Goal: Find specific page/section: Find specific page/section

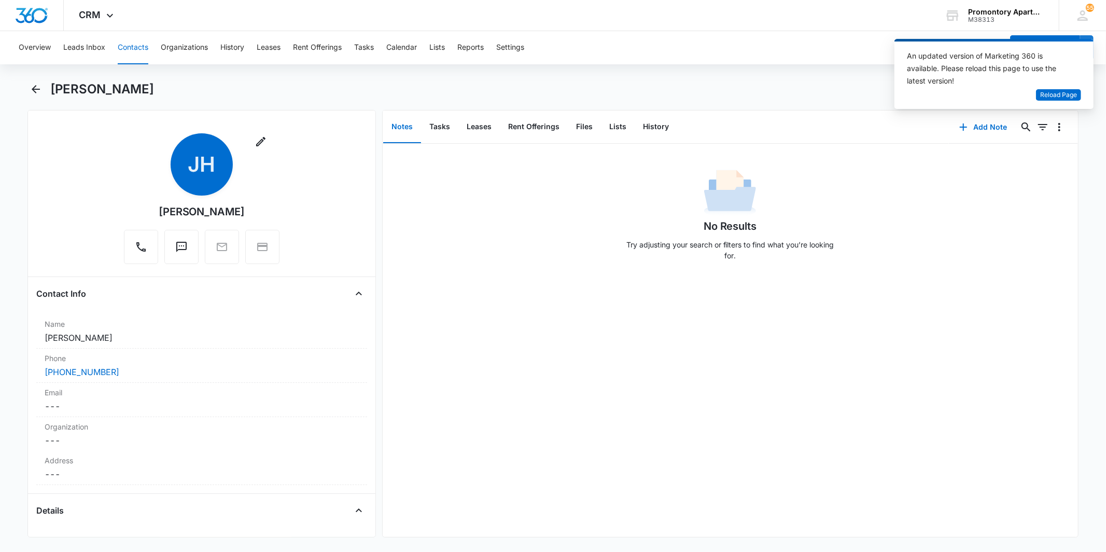
click at [366, 74] on div "Overview Leads Inbox Contacts Organizations History Leases Rent Offerings Tasks…" at bounding box center [553, 290] width 1106 height 518
click at [599, 298] on div "No Results Try adjusting your search or filters to find what you’re looking for." at bounding box center [730, 340] width 695 height 393
click at [371, 47] on button "Tasks" at bounding box center [364, 47] width 20 height 33
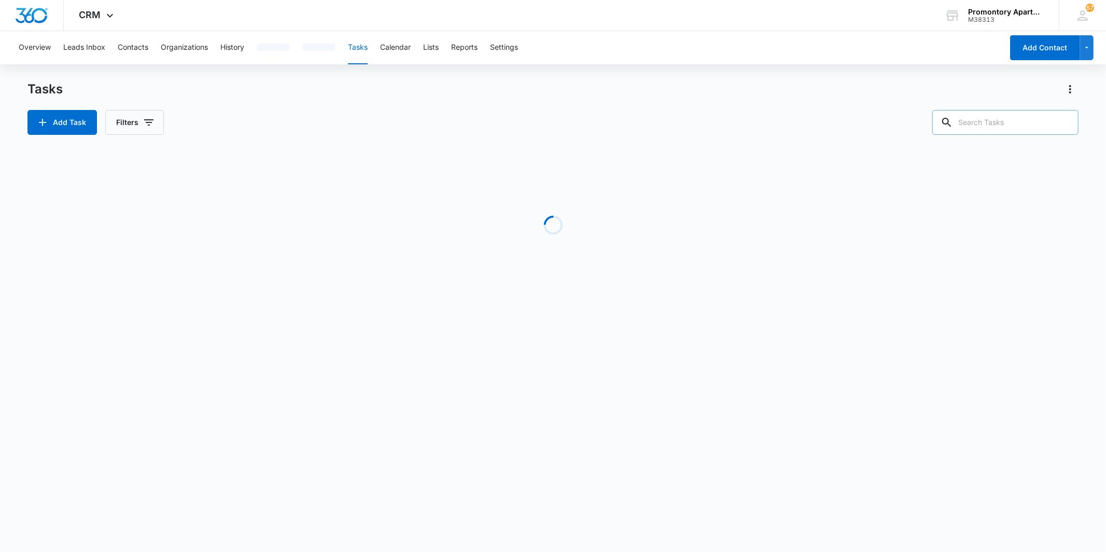
click at [968, 127] on input "text" at bounding box center [1005, 122] width 146 height 25
click at [981, 125] on input "text" at bounding box center [1005, 122] width 146 height 25
type input "m303"
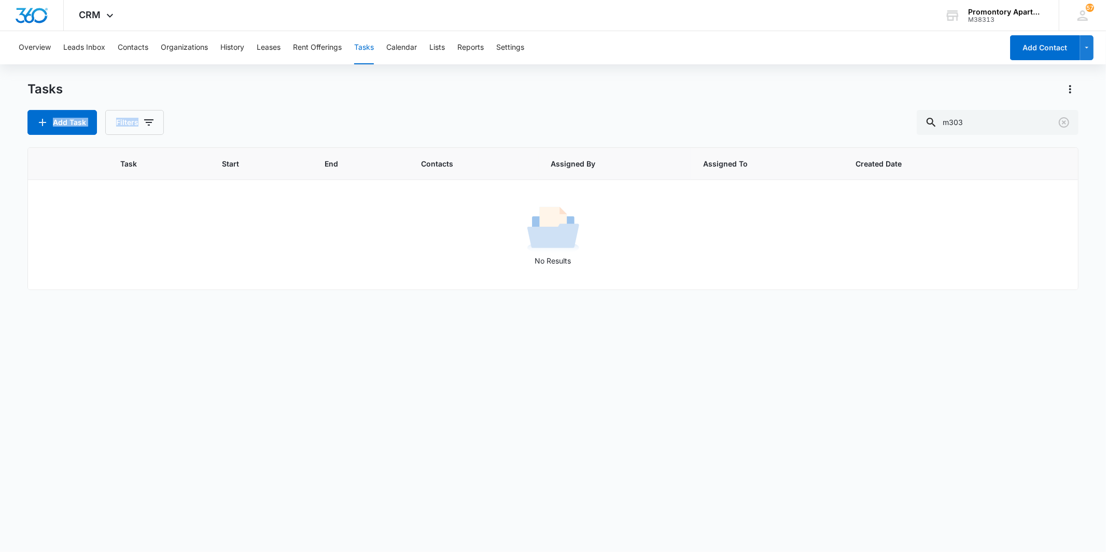
click at [423, 101] on div "Tasks Add Task Filters m303" at bounding box center [552, 108] width 1050 height 54
click at [546, 361] on div "Task Start End Contacts Assigned By Assigned To Created Date No Results" at bounding box center [552, 342] width 1050 height 391
click at [242, 102] on div "Tasks Add Task Filters m303" at bounding box center [552, 108] width 1050 height 54
click at [292, 89] on div "Tasks" at bounding box center [552, 89] width 1050 height 17
drag, startPoint x: 807, startPoint y: 113, endPoint x: 1022, endPoint y: 120, distance: 214.7
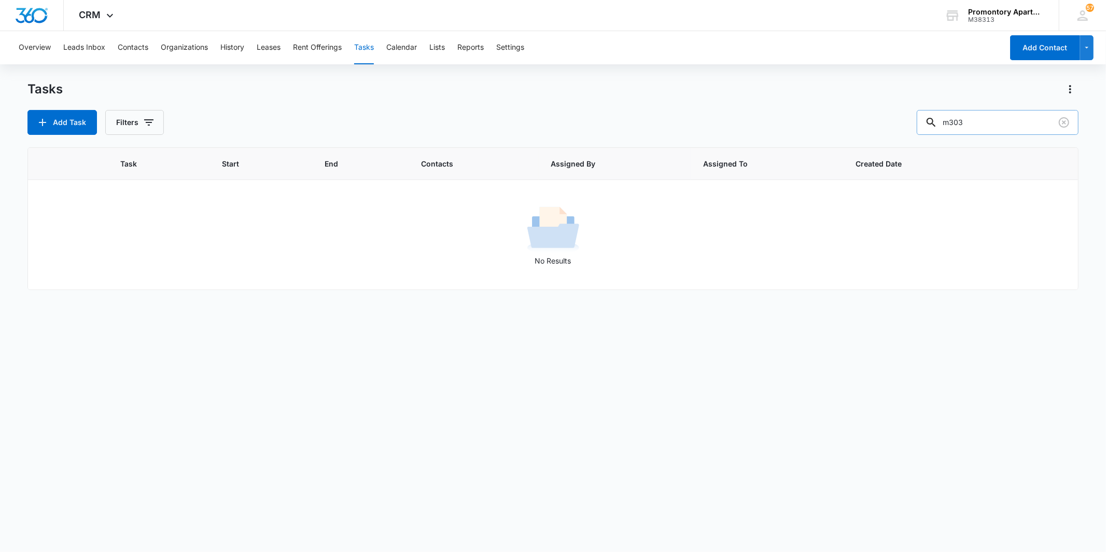
click at [809, 112] on div "Add Task Filters m303" at bounding box center [552, 122] width 1050 height 25
click at [138, 44] on button "Contacts" at bounding box center [133, 47] width 31 height 33
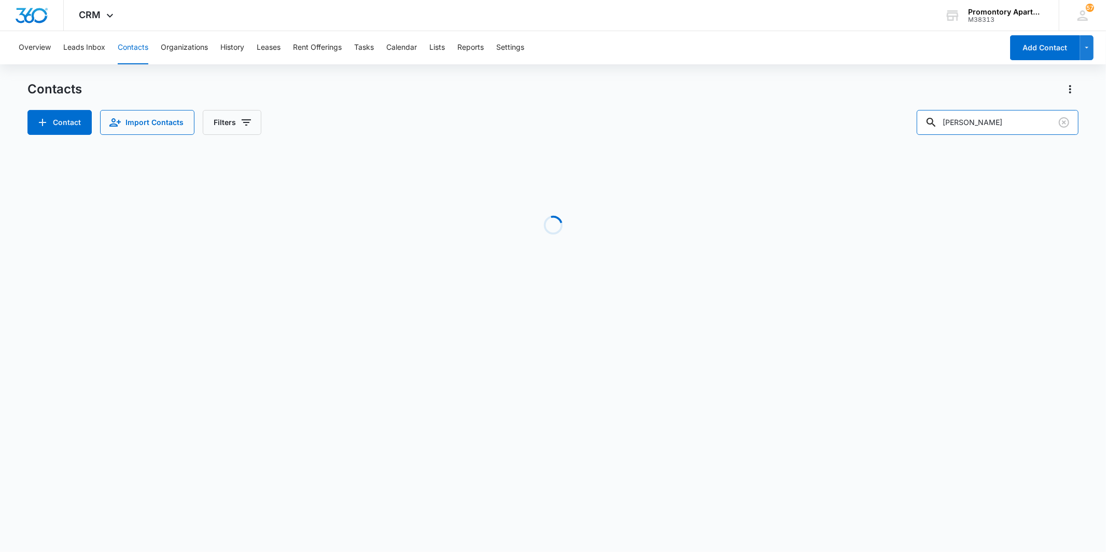
drag, startPoint x: 978, startPoint y: 118, endPoint x: 879, endPoint y: 127, distance: 99.4
click at [879, 127] on div "Contact Import Contacts Filters [PERSON_NAME]" at bounding box center [552, 122] width 1050 height 25
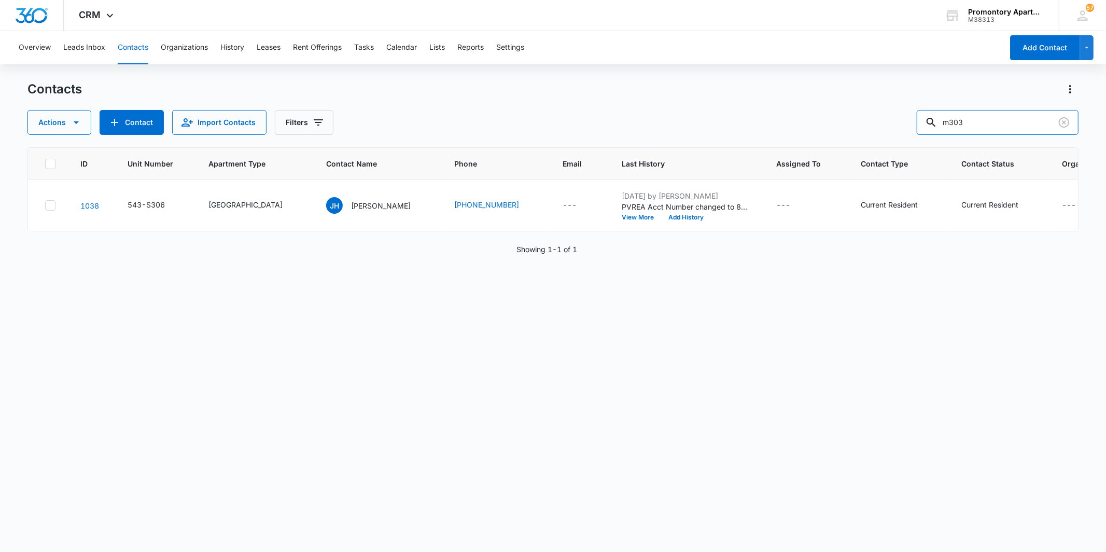
type input "m303"
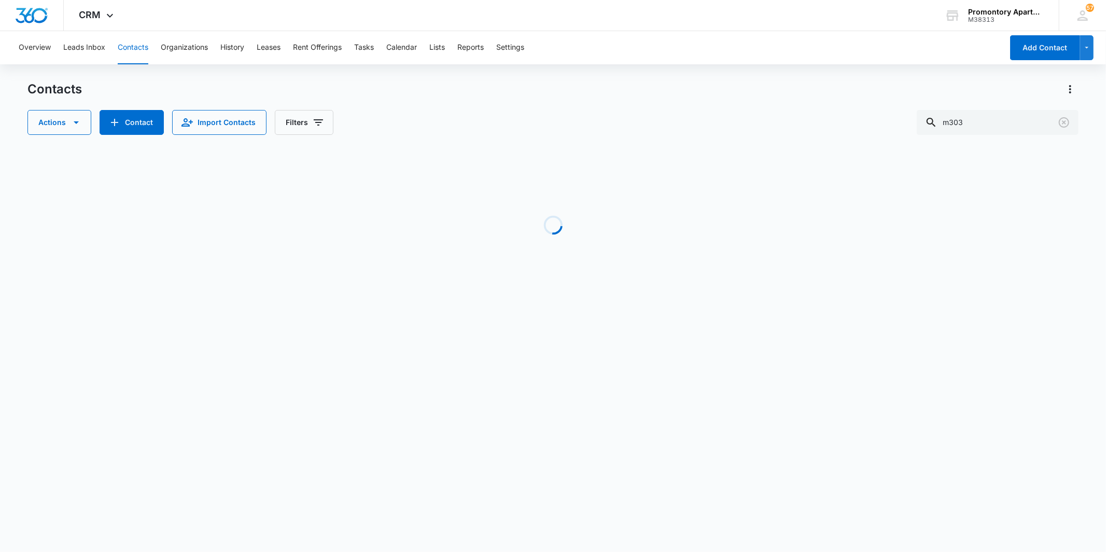
click at [749, 81] on div "Contacts" at bounding box center [552, 89] width 1050 height 17
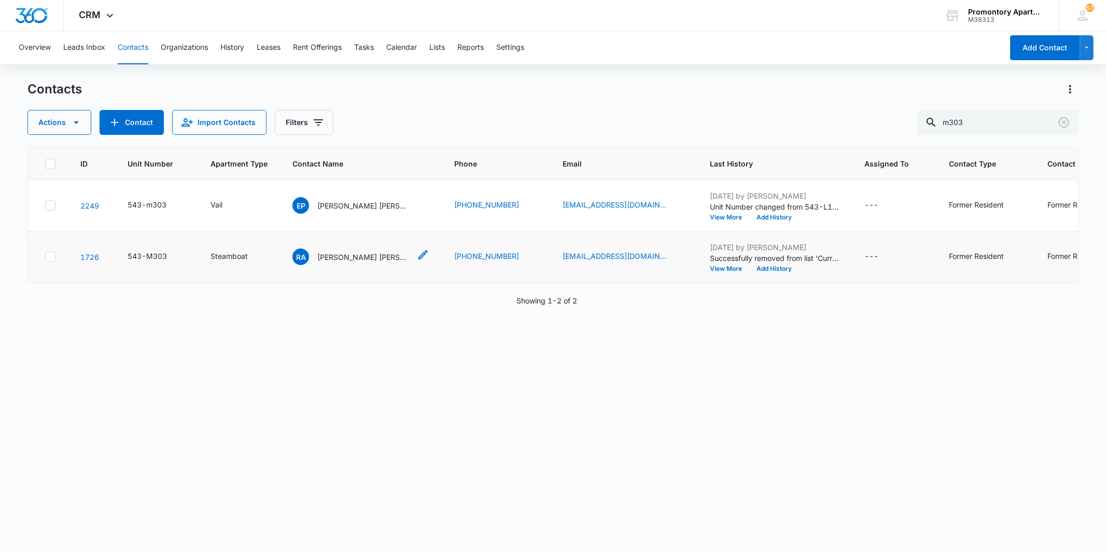
click at [361, 257] on p "[PERSON_NAME] [PERSON_NAME] [PERSON_NAME]" at bounding box center [363, 256] width 93 height 11
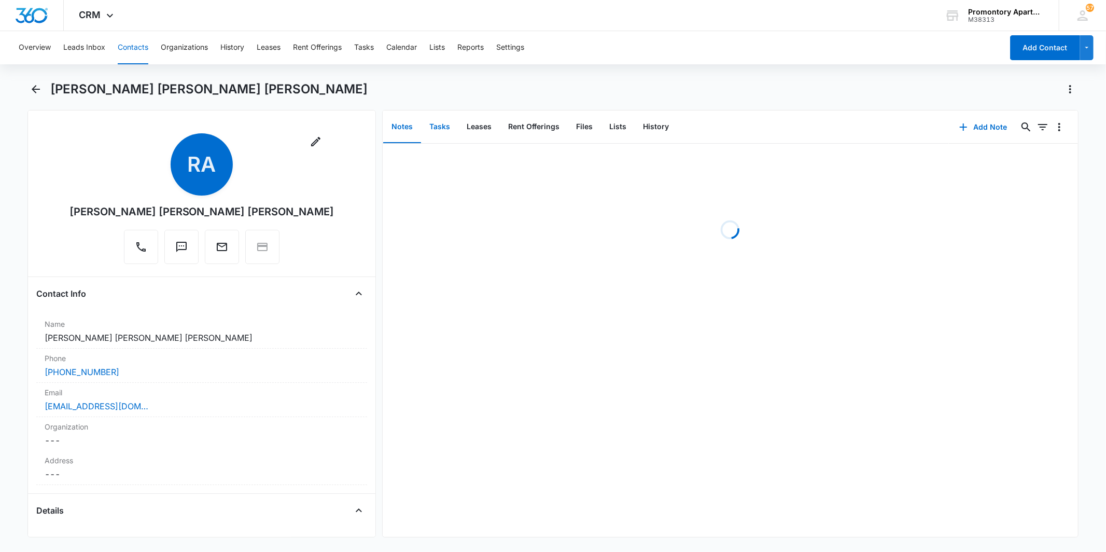
click at [440, 131] on button "Tasks" at bounding box center [439, 127] width 37 height 32
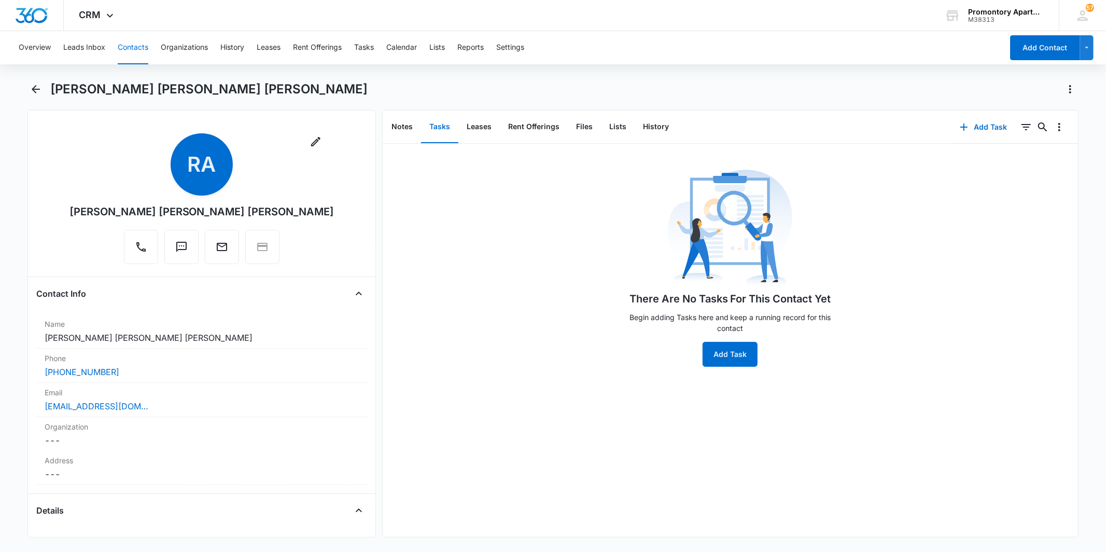
click at [443, 128] on button "Tasks" at bounding box center [439, 127] width 37 height 32
click at [672, 100] on div "[PERSON_NAME] [PERSON_NAME] [PERSON_NAME]" at bounding box center [552, 95] width 1050 height 29
click at [812, 78] on div "Overview Leads Inbox Contacts Organizations History Leases Rent Offerings Tasks…" at bounding box center [553, 290] width 1106 height 518
click at [841, 96] on div "[PERSON_NAME] [PERSON_NAME] [PERSON_NAME]" at bounding box center [564, 89] width 1028 height 17
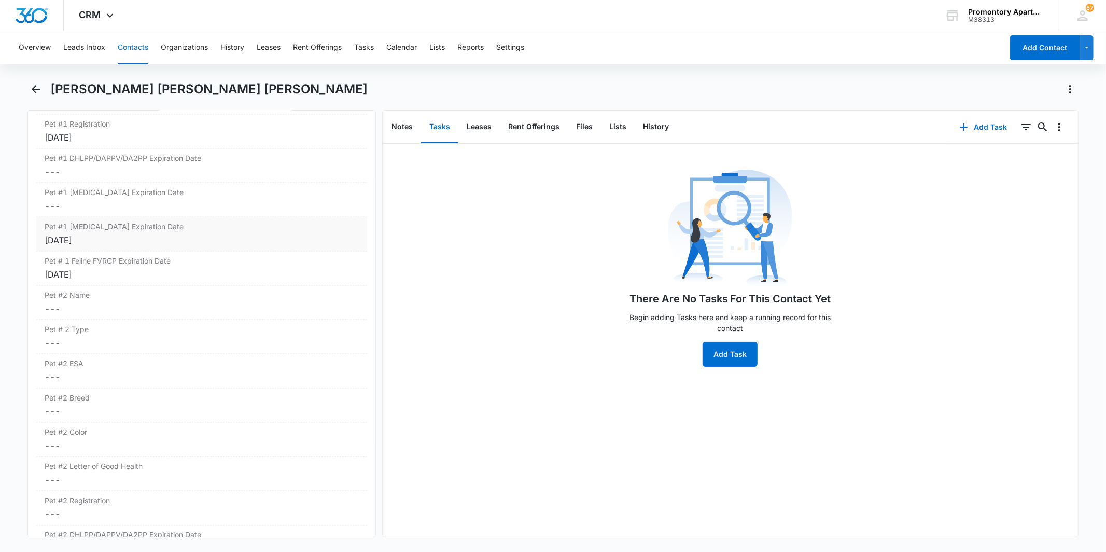
scroll to position [1728, 0]
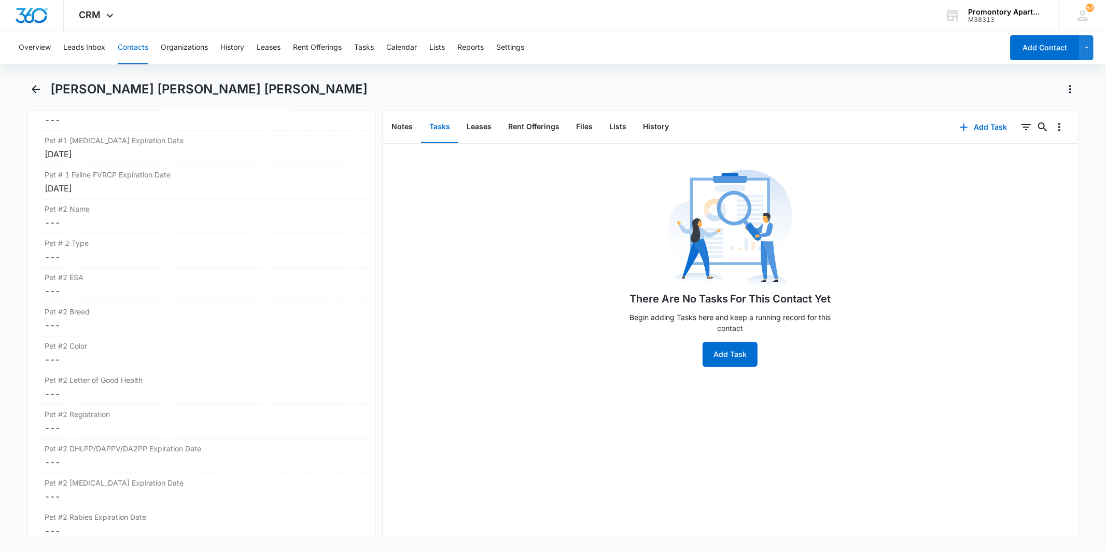
drag, startPoint x: 806, startPoint y: 82, endPoint x: 778, endPoint y: 84, distance: 27.6
click at [801, 82] on div "[PERSON_NAME] [PERSON_NAME] [PERSON_NAME]" at bounding box center [564, 89] width 1028 height 17
click at [405, 123] on button "Notes" at bounding box center [402, 127] width 38 height 32
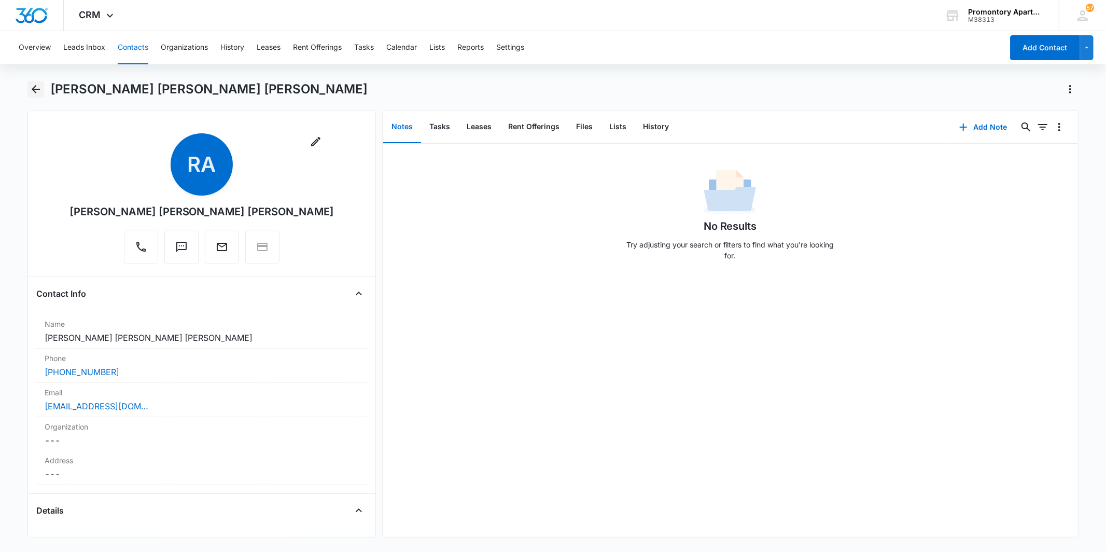
click at [33, 86] on icon "Back" at bounding box center [36, 89] width 12 height 12
